Goal: Transaction & Acquisition: Obtain resource

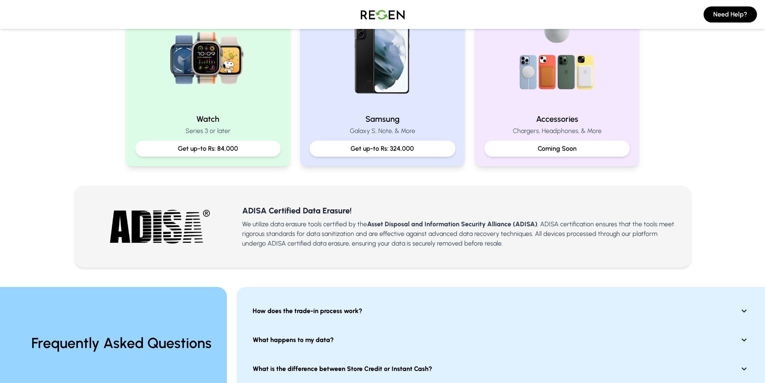
scroll to position [522, 0]
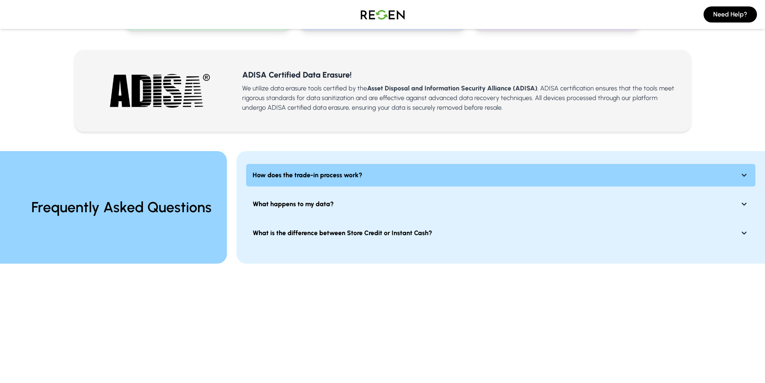
click at [282, 176] on strong "How does the trade-in process work?" at bounding box center [308, 175] width 110 height 10
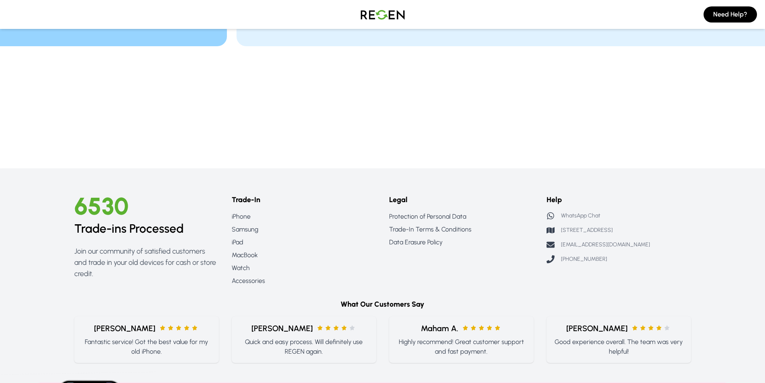
scroll to position [723, 0]
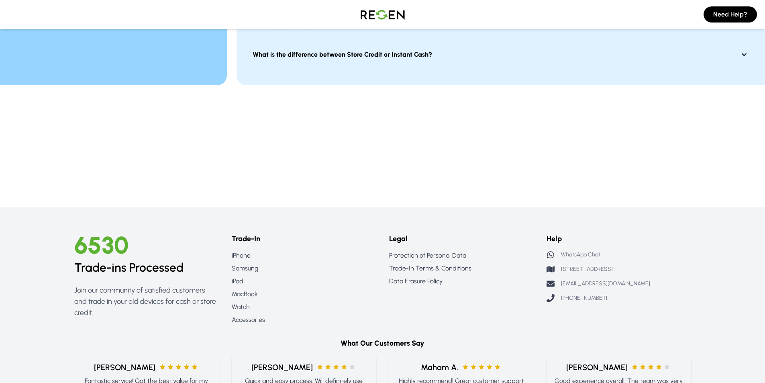
click at [388, 13] on img at bounding box center [383, 14] width 56 height 22
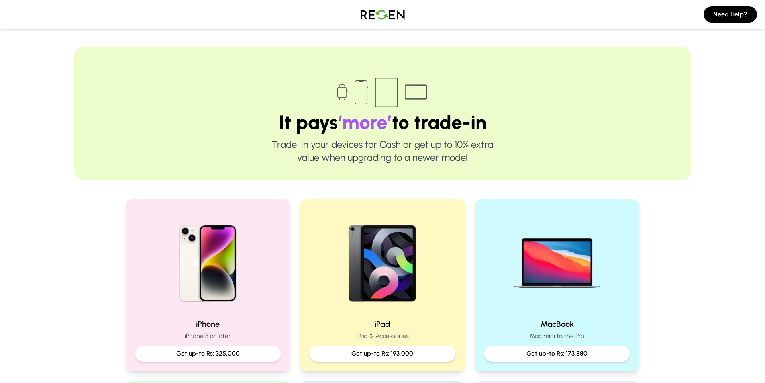
scroll to position [80, 0]
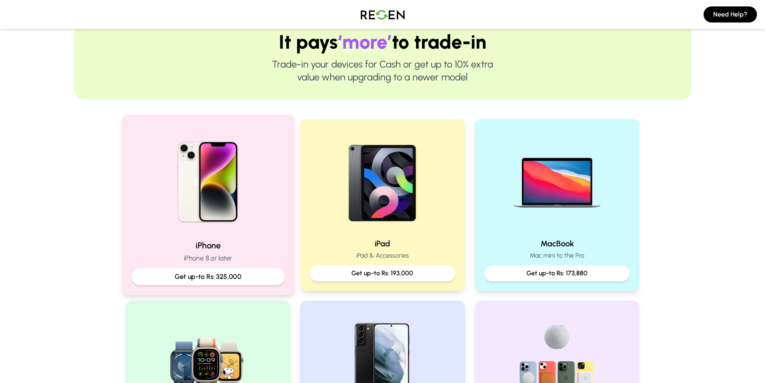
click at [206, 183] on img at bounding box center [208, 179] width 108 height 108
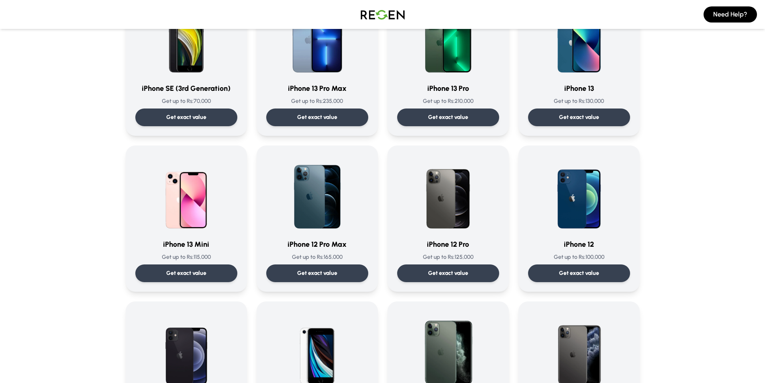
scroll to position [442, 0]
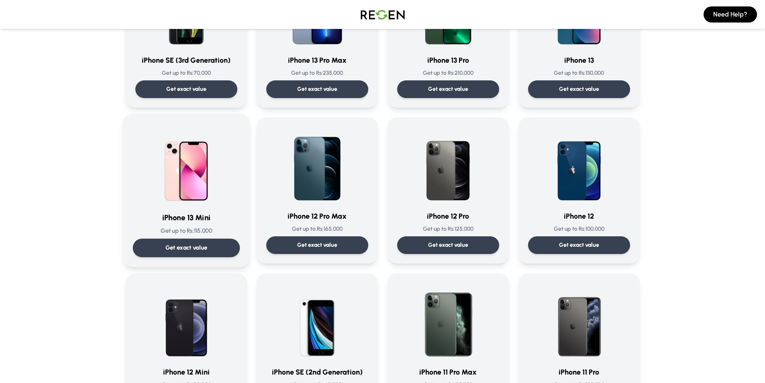
click at [170, 252] on p "Get exact value" at bounding box center [186, 247] width 42 height 8
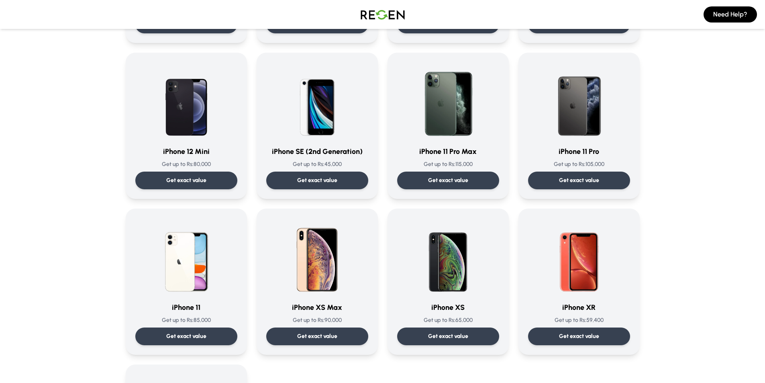
scroll to position [683, 0]
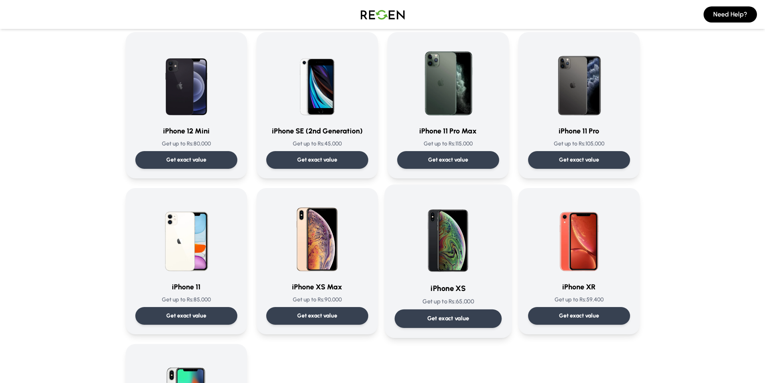
click at [455, 233] on img at bounding box center [448, 234] width 81 height 81
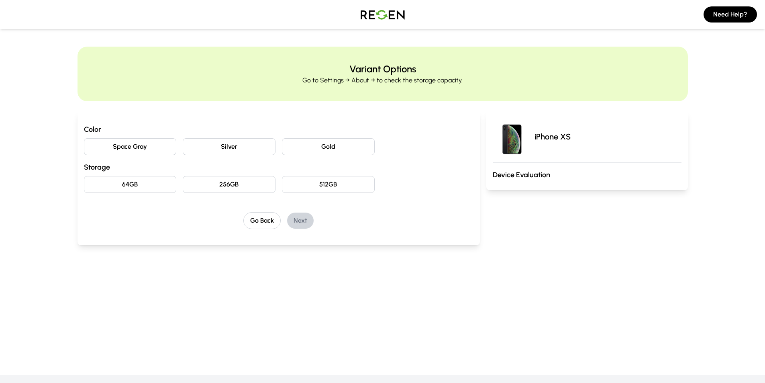
click at [301, 148] on button "Gold" at bounding box center [328, 146] width 93 height 17
click at [114, 185] on button "64GB" at bounding box center [130, 184] width 93 height 17
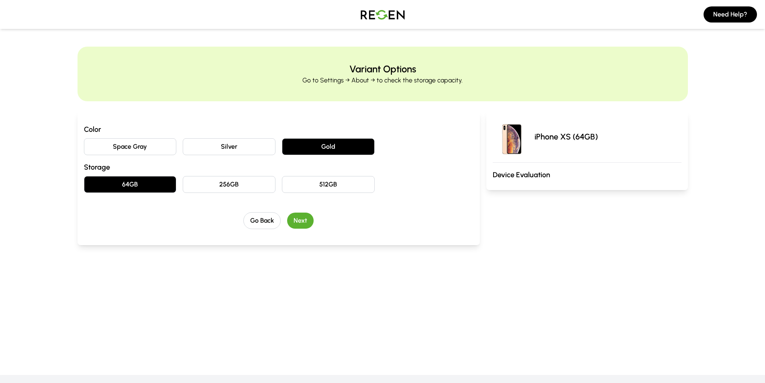
click at [303, 223] on button "Next" at bounding box center [300, 220] width 27 height 16
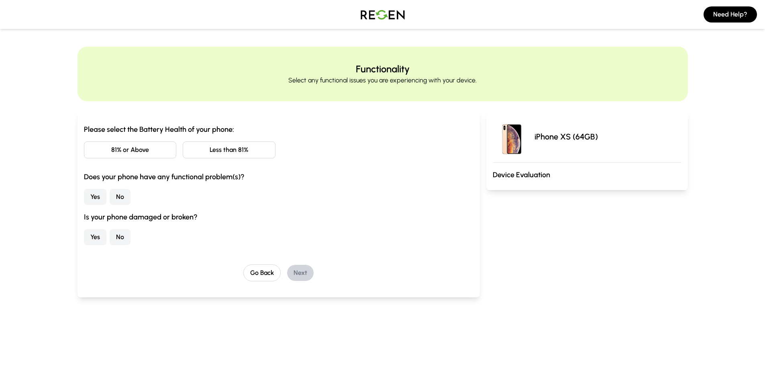
click at [138, 153] on button "81% or Above" at bounding box center [130, 149] width 93 height 17
click at [120, 201] on button "No" at bounding box center [120, 197] width 21 height 16
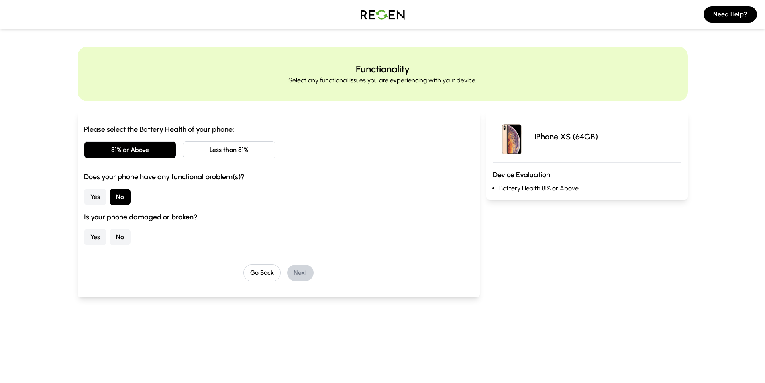
click at [122, 240] on button "No" at bounding box center [120, 237] width 21 height 16
click at [302, 274] on button "Next" at bounding box center [300, 273] width 27 height 16
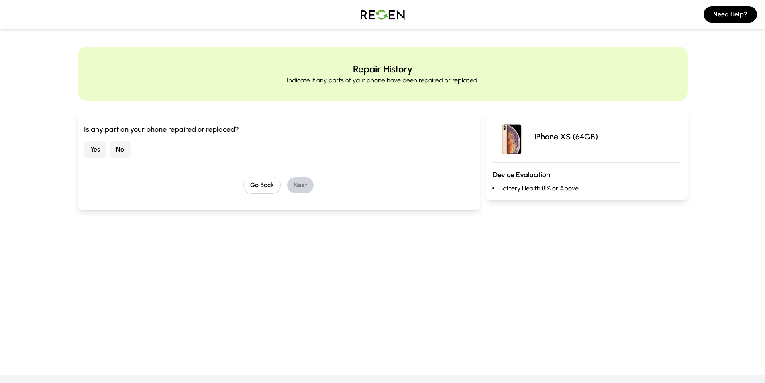
click at [105, 152] on button "Yes" at bounding box center [95, 149] width 22 height 16
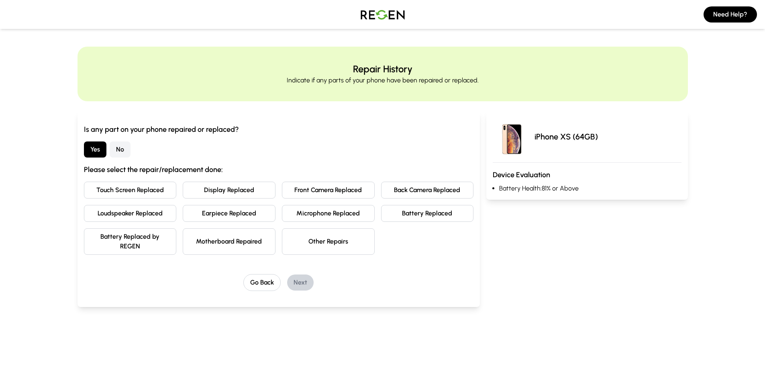
click at [426, 216] on button "Battery Replaced" at bounding box center [427, 213] width 93 height 17
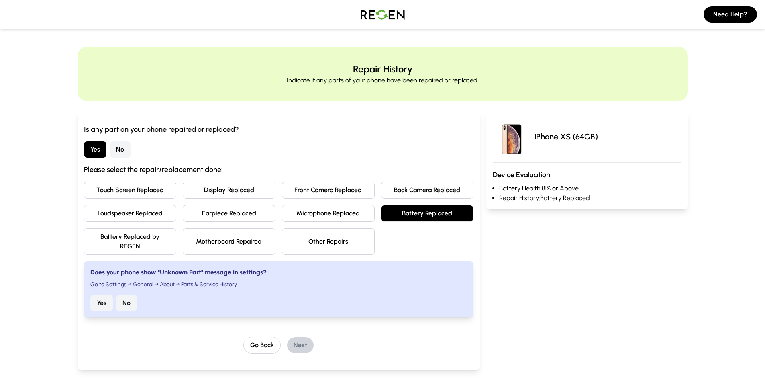
scroll to position [40, 0]
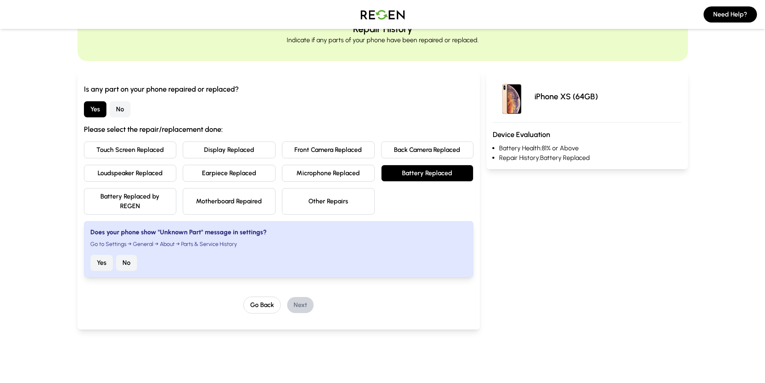
click at [98, 266] on button "Yes" at bounding box center [101, 263] width 22 height 16
click at [295, 308] on button "Next" at bounding box center [300, 305] width 27 height 16
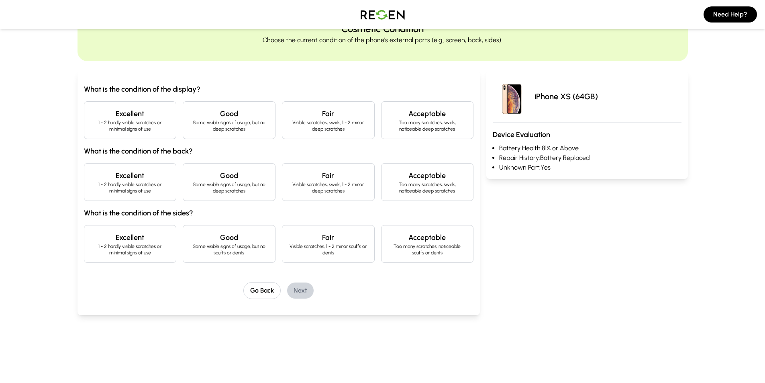
click at [147, 129] on p "1 - 2 hardly visible scratches or minimal signs of use" at bounding box center [130, 125] width 79 height 13
click at [130, 190] on p "1 - 2 hardly visible scratches or minimal signs of use" at bounding box center [130, 187] width 79 height 13
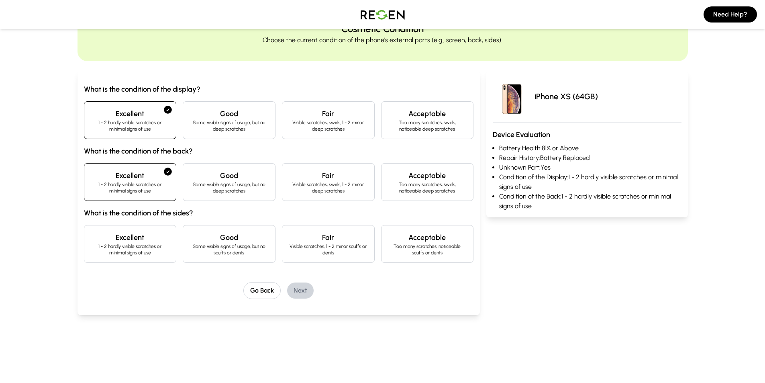
click at [130, 249] on p "1 - 2 hardly visible scratches or minimal signs of use" at bounding box center [130, 249] width 79 height 13
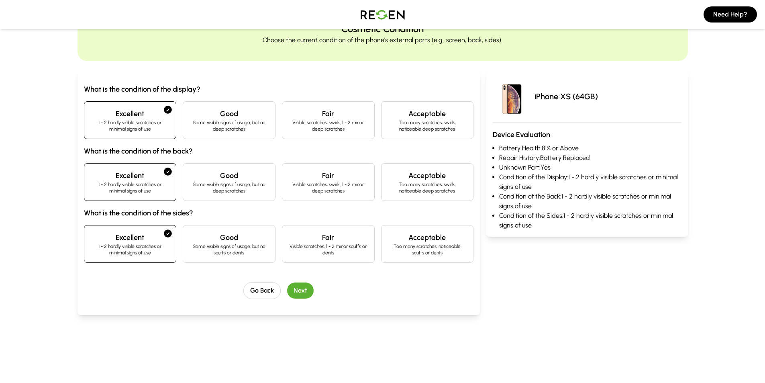
click at [303, 291] on button "Next" at bounding box center [300, 290] width 27 height 16
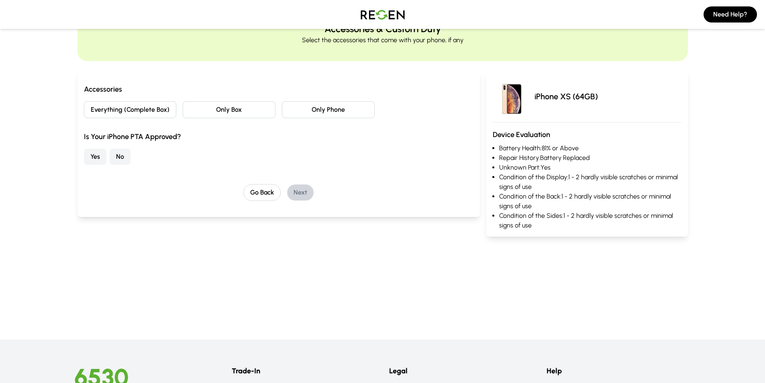
click at [318, 112] on button "Only Phone" at bounding box center [328, 109] width 93 height 17
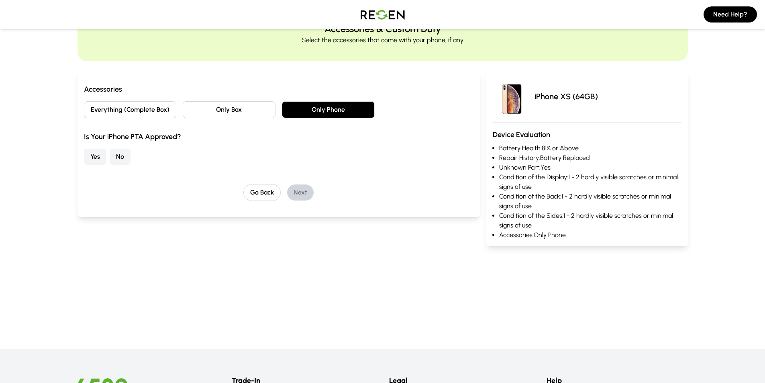
click at [91, 160] on button "Yes" at bounding box center [95, 157] width 22 height 16
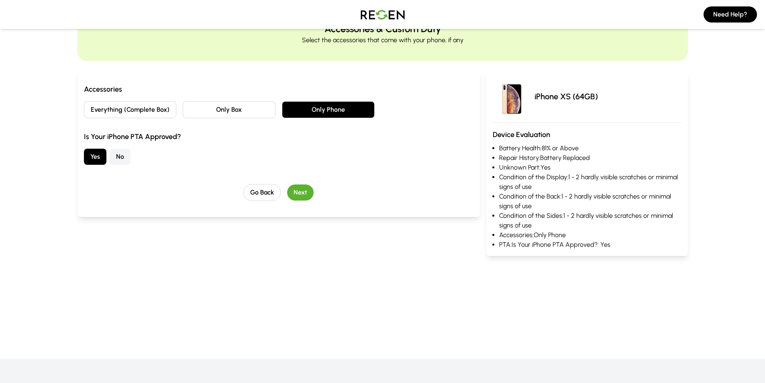
click at [305, 192] on button "Next" at bounding box center [300, 192] width 27 height 16
